Goal: Transaction & Acquisition: Book appointment/travel/reservation

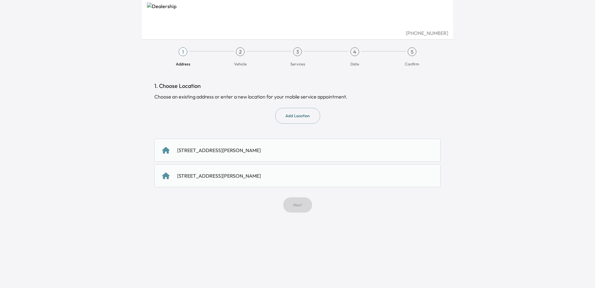
click at [251, 147] on div "[STREET_ADDRESS][PERSON_NAME]" at bounding box center [219, 149] width 84 height 7
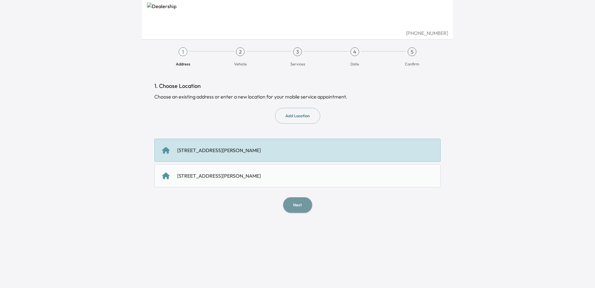
click at [297, 205] on button "Next" at bounding box center [297, 204] width 29 height 15
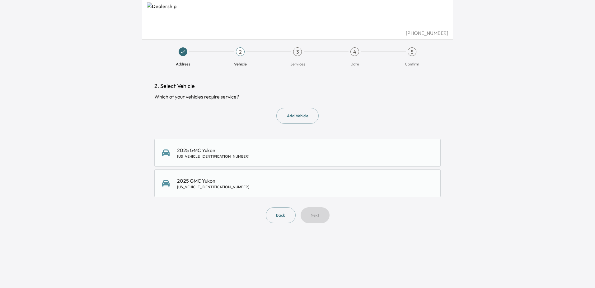
click at [213, 154] on div "[US_VEHICLE_IDENTIFICATION_NUMBER]" at bounding box center [213, 156] width 72 height 5
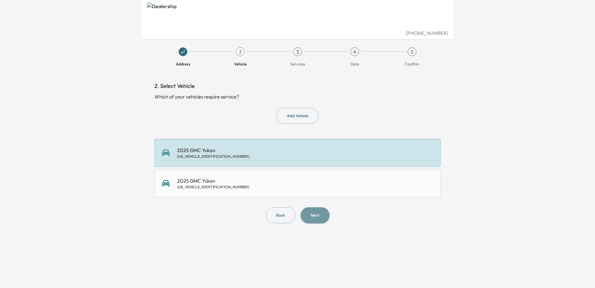
click at [318, 217] on button "Next" at bounding box center [315, 215] width 29 height 16
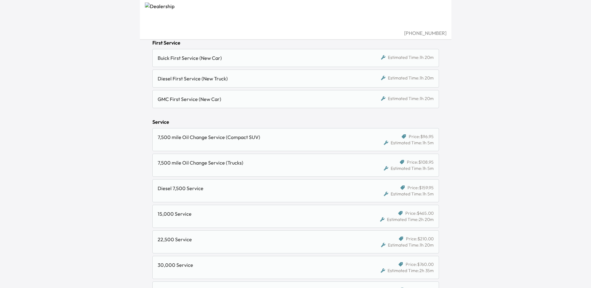
scroll to position [311, 0]
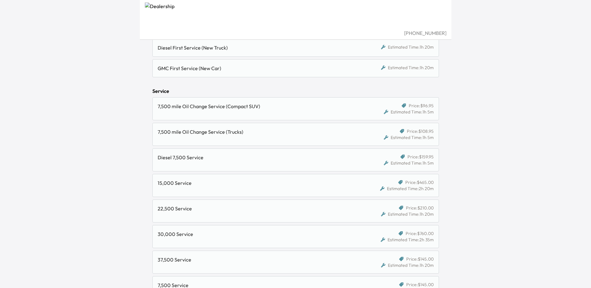
click at [176, 218] on div "22,500 Service Price: $210.00 Estimated Time: 1h 20m" at bounding box center [295, 210] width 286 height 23
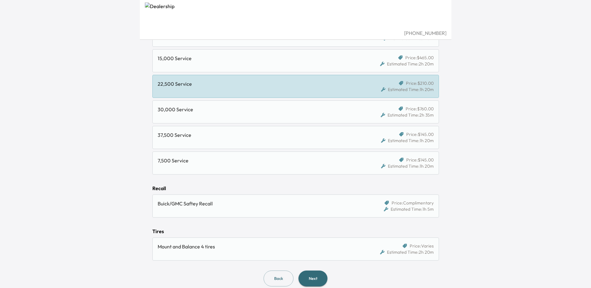
scroll to position [444, 0]
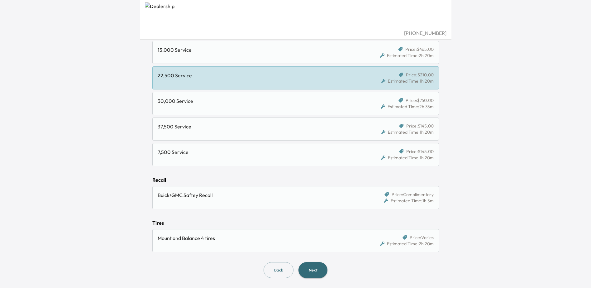
click at [321, 269] on button "Next" at bounding box center [312, 270] width 29 height 16
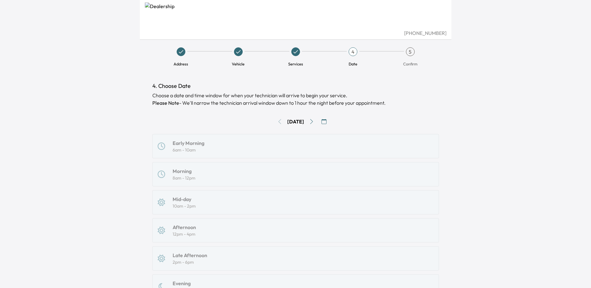
click at [325, 121] on icon "button" at bounding box center [323, 121] width 5 height 5
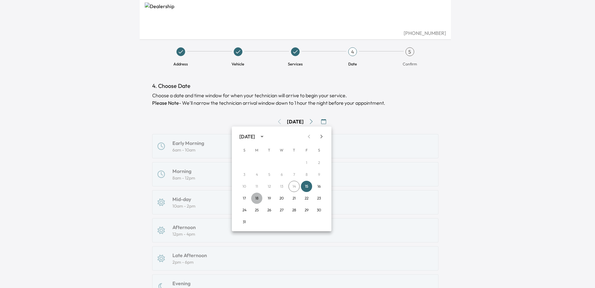
click at [255, 199] on button "18" at bounding box center [256, 197] width 11 height 11
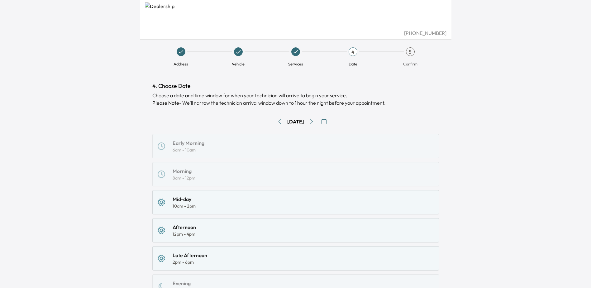
click at [316, 118] on button "Go to next day" at bounding box center [311, 121] width 10 height 10
click at [184, 172] on div "Morning" at bounding box center [183, 170] width 23 height 7
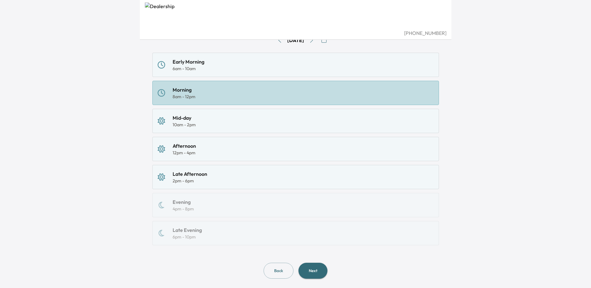
scroll to position [92, 0]
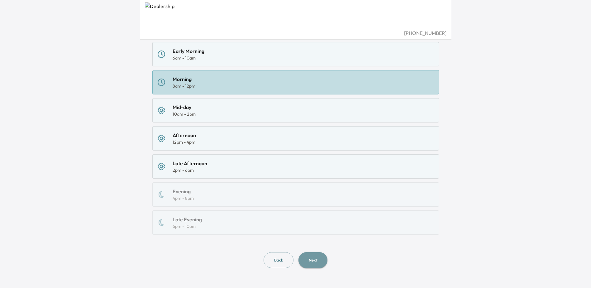
click at [319, 259] on button "Next" at bounding box center [312, 260] width 29 height 16
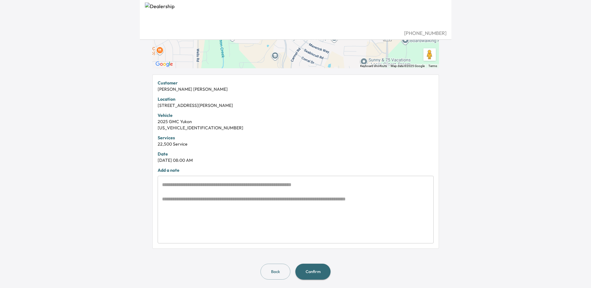
scroll to position [101, 0]
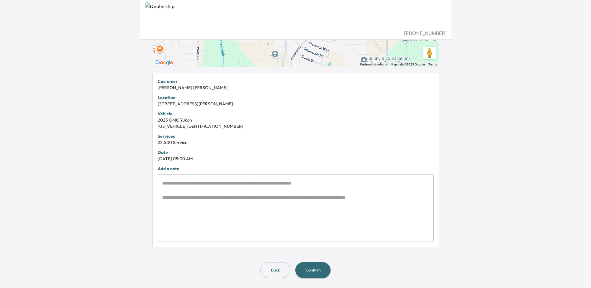
click at [317, 272] on button "Confirm" at bounding box center [312, 270] width 35 height 16
click at [316, 270] on button "Confirm" at bounding box center [312, 270] width 35 height 16
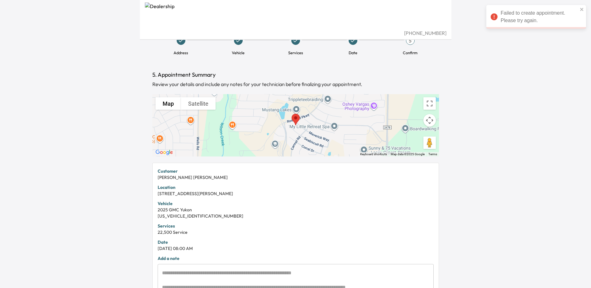
scroll to position [7, 0]
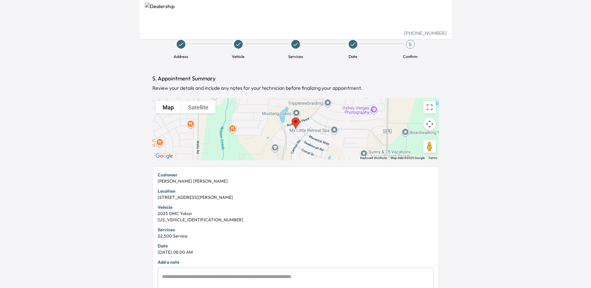
click at [347, 42] on span "Date" at bounding box center [353, 49] width 52 height 19
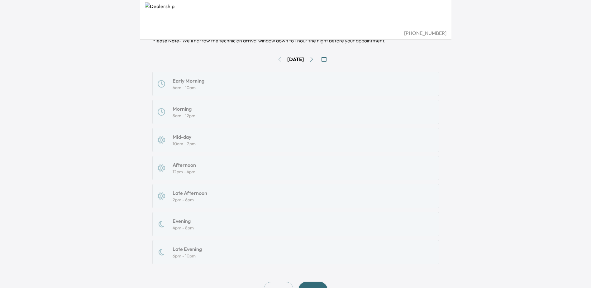
click at [314, 58] on icon "Go to next day" at bounding box center [311, 59] width 5 height 5
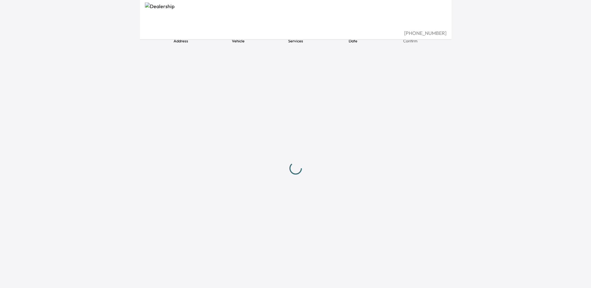
scroll to position [62, 0]
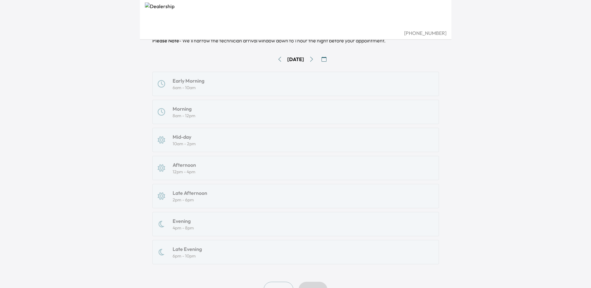
click at [312, 57] on button "Go to next day" at bounding box center [311, 59] width 10 height 10
click at [314, 57] on icon "Go to next day" at bounding box center [311, 59] width 5 height 5
click at [190, 140] on div "10am - 2pm" at bounding box center [183, 143] width 23 height 6
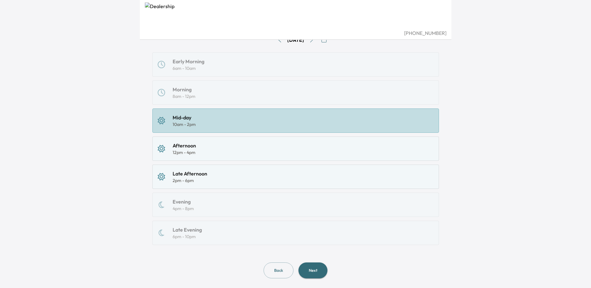
scroll to position [92, 0]
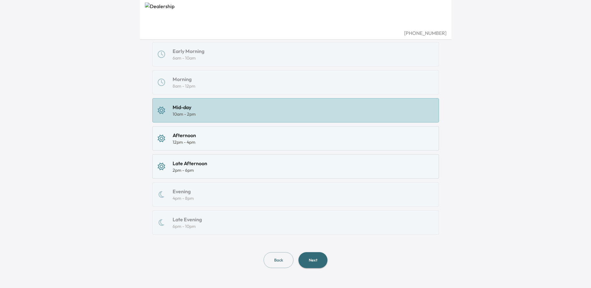
click at [318, 261] on button "Next" at bounding box center [312, 260] width 29 height 16
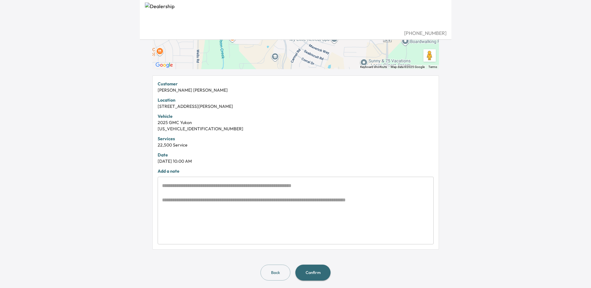
scroll to position [101, 0]
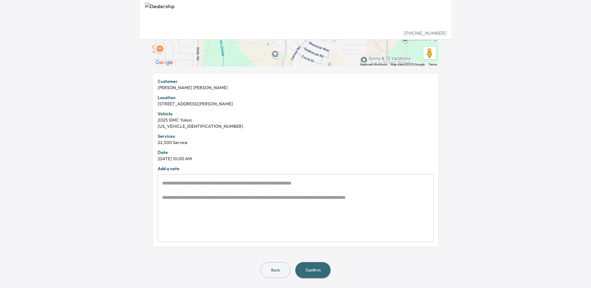
click at [308, 270] on button "Confirm" at bounding box center [312, 270] width 35 height 16
click at [312, 271] on button "Confirm" at bounding box center [312, 270] width 35 height 16
click at [56, 131] on div "[PHONE_NUMBER] Address Vehicle Services Date 5 Confirm 5. Appointment Summary R…" at bounding box center [295, 43] width 591 height 288
click at [325, 269] on button "Confirm" at bounding box center [312, 270] width 35 height 16
